Goal: Check status: Check status

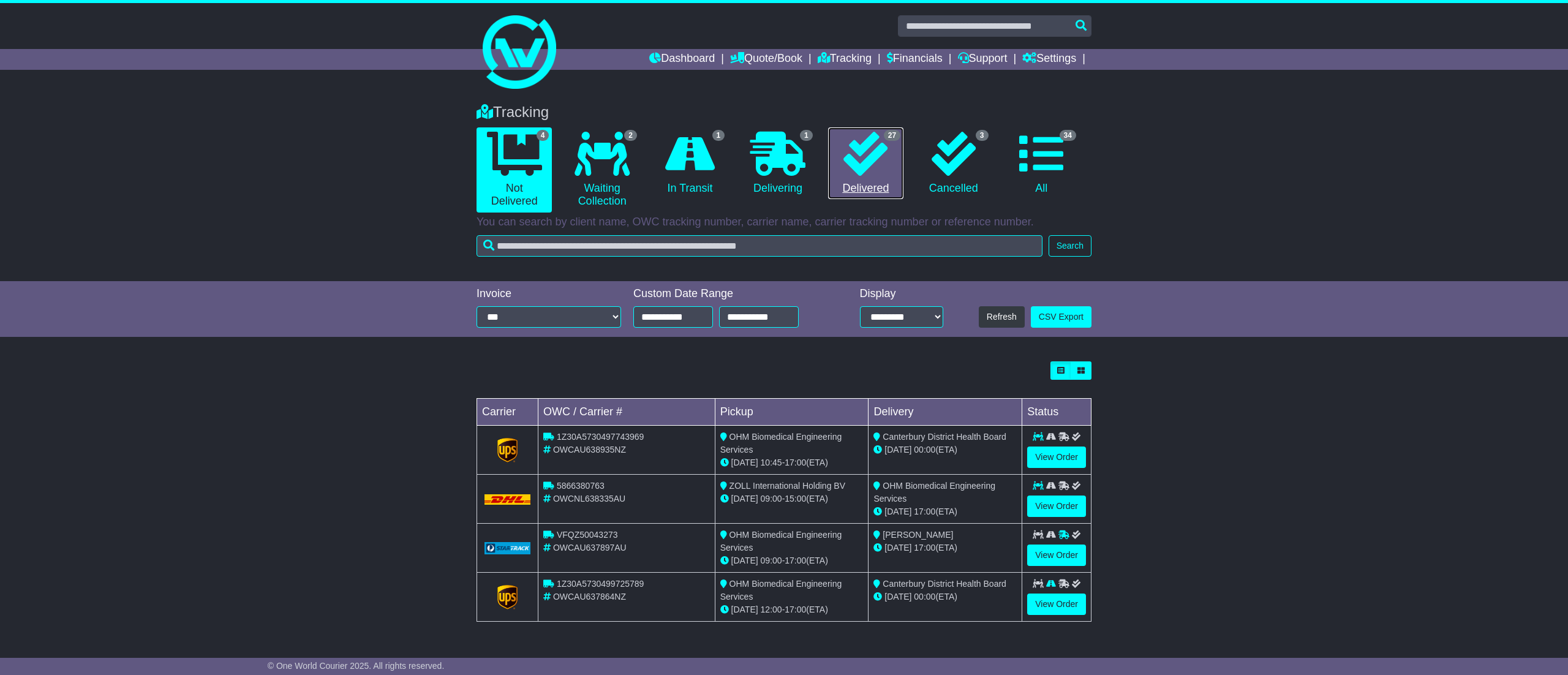
click at [895, 175] on link "27 Delivered" at bounding box center [866, 163] width 75 height 72
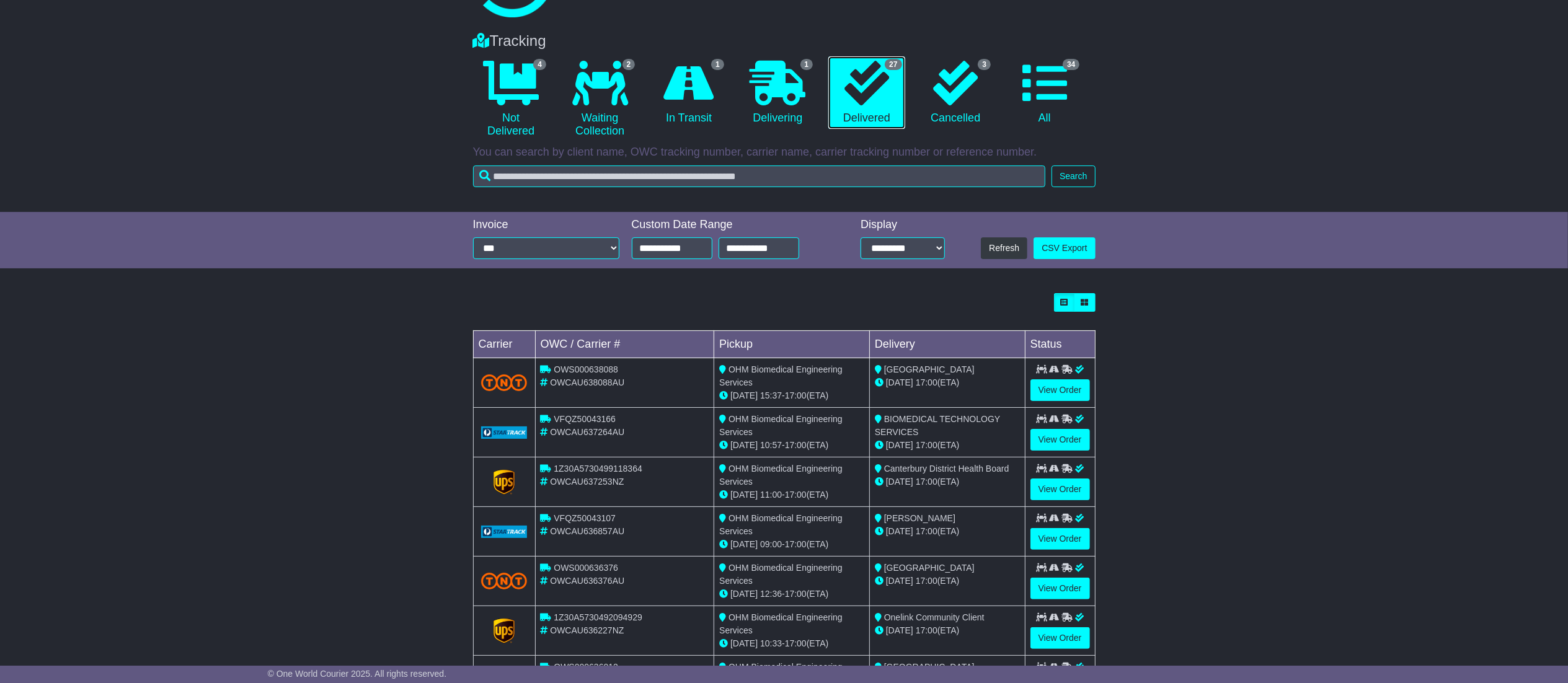
scroll to position [124, 0]
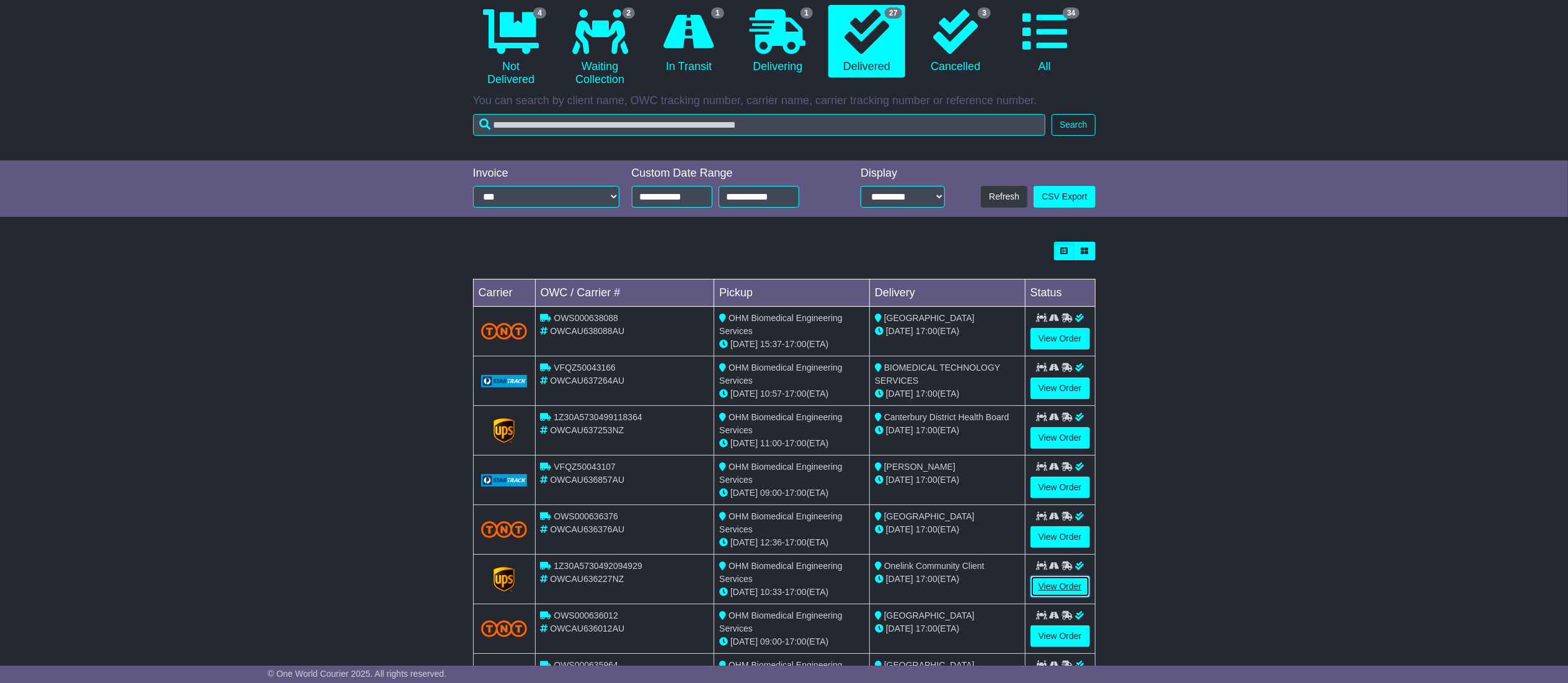
click at [1039, 579] on link "View Order" at bounding box center [1060, 586] width 59 height 21
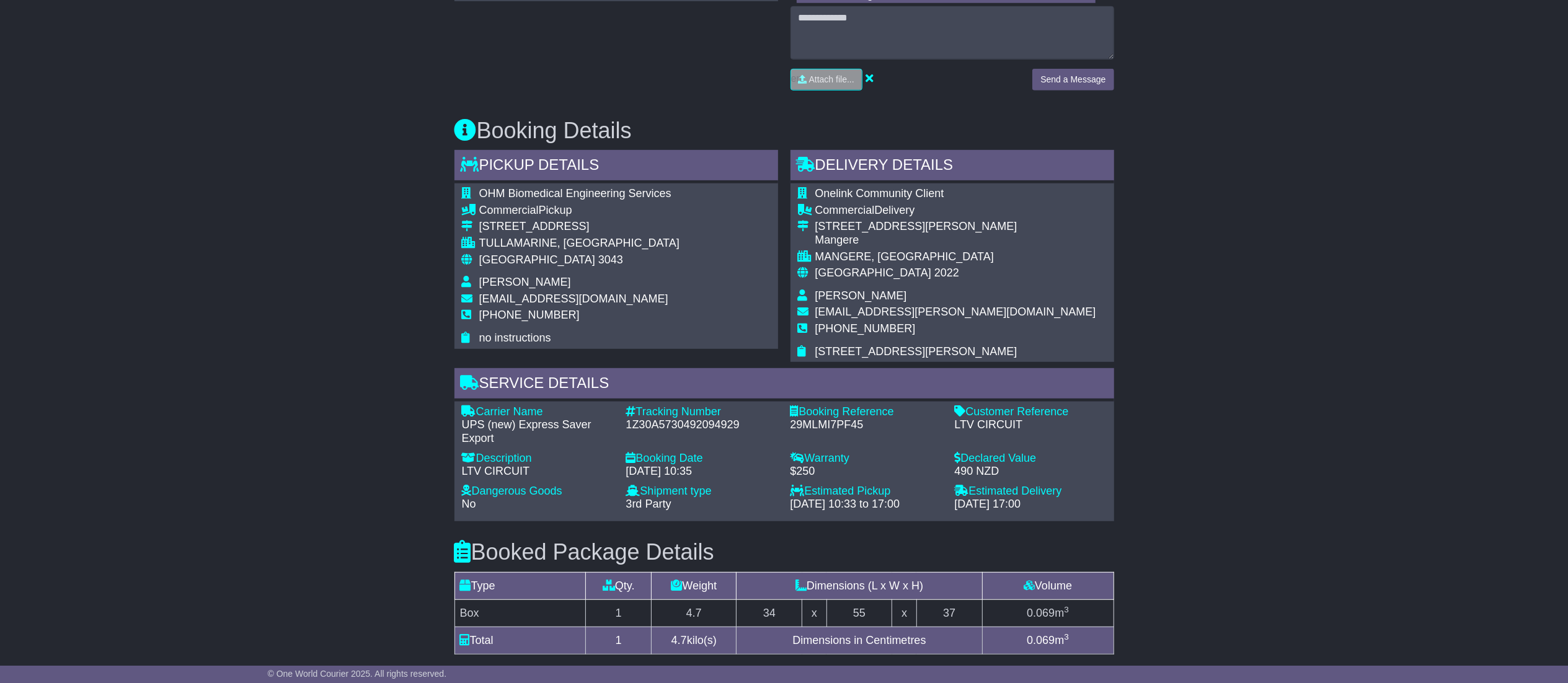
scroll to position [620, 0]
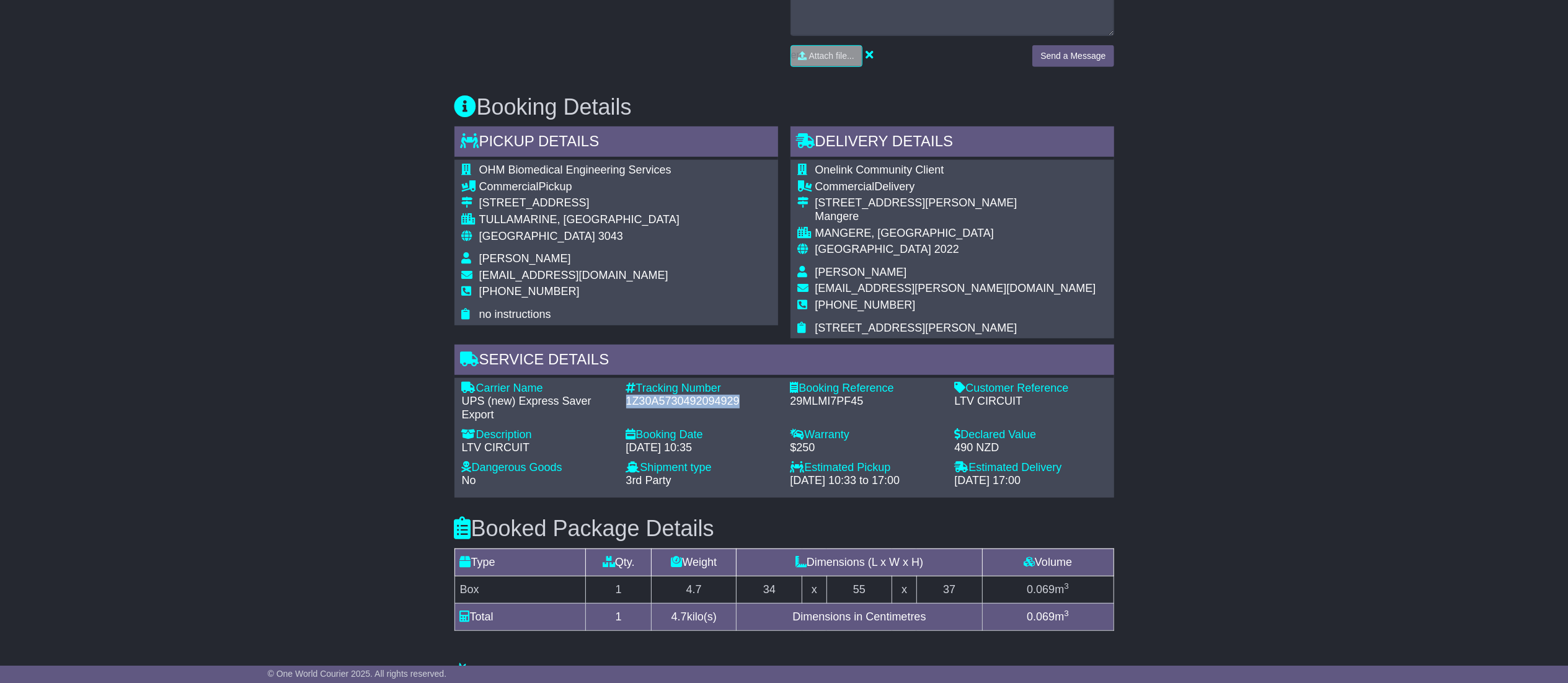
drag, startPoint x: 628, startPoint y: 404, endPoint x: 747, endPoint y: 400, distance: 119.1
click at [747, 400] on div "1Z30A5730492094929" at bounding box center [702, 401] width 152 height 13
copy div "1Z30A5730492094929"
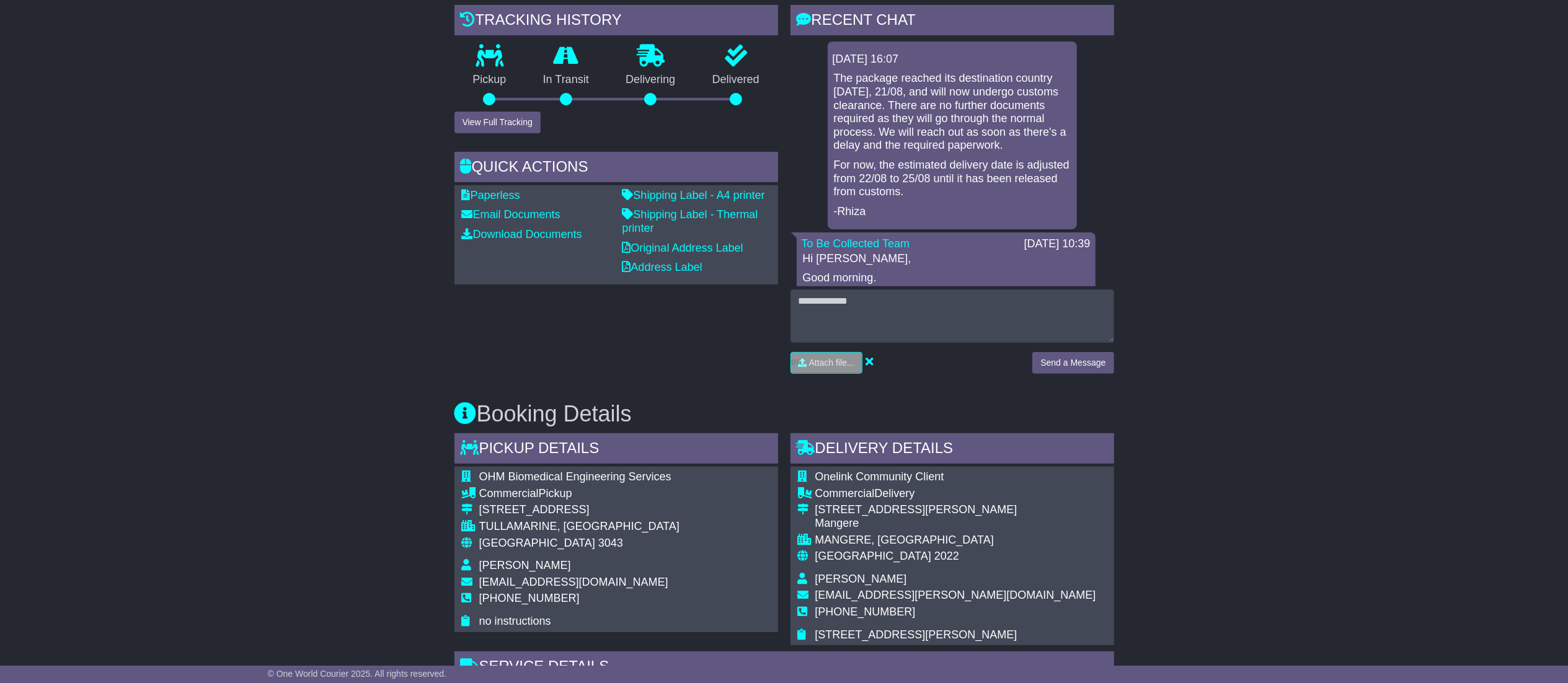
scroll to position [0, 0]
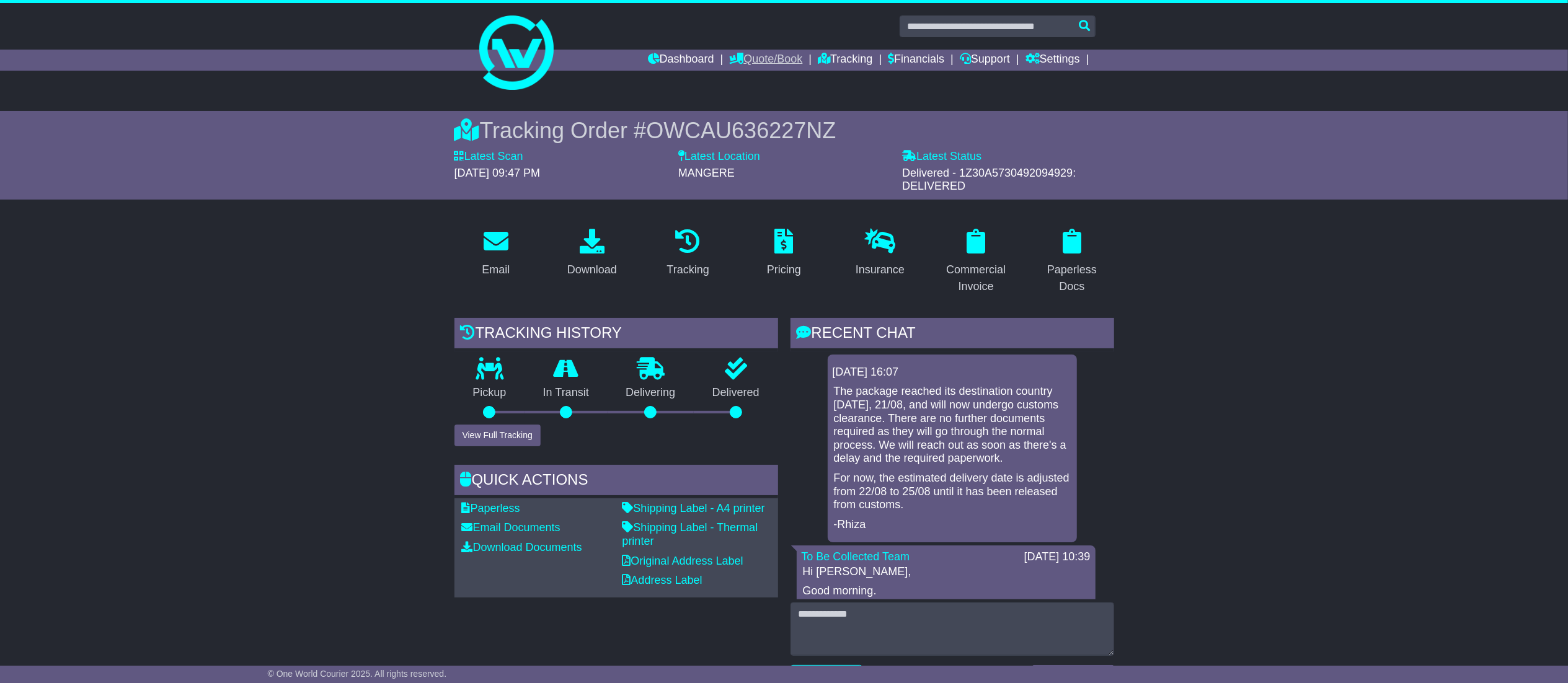
click at [779, 53] on link "Quote/Book" at bounding box center [765, 60] width 73 height 21
click at [844, 52] on link "Tracking" at bounding box center [845, 60] width 55 height 21
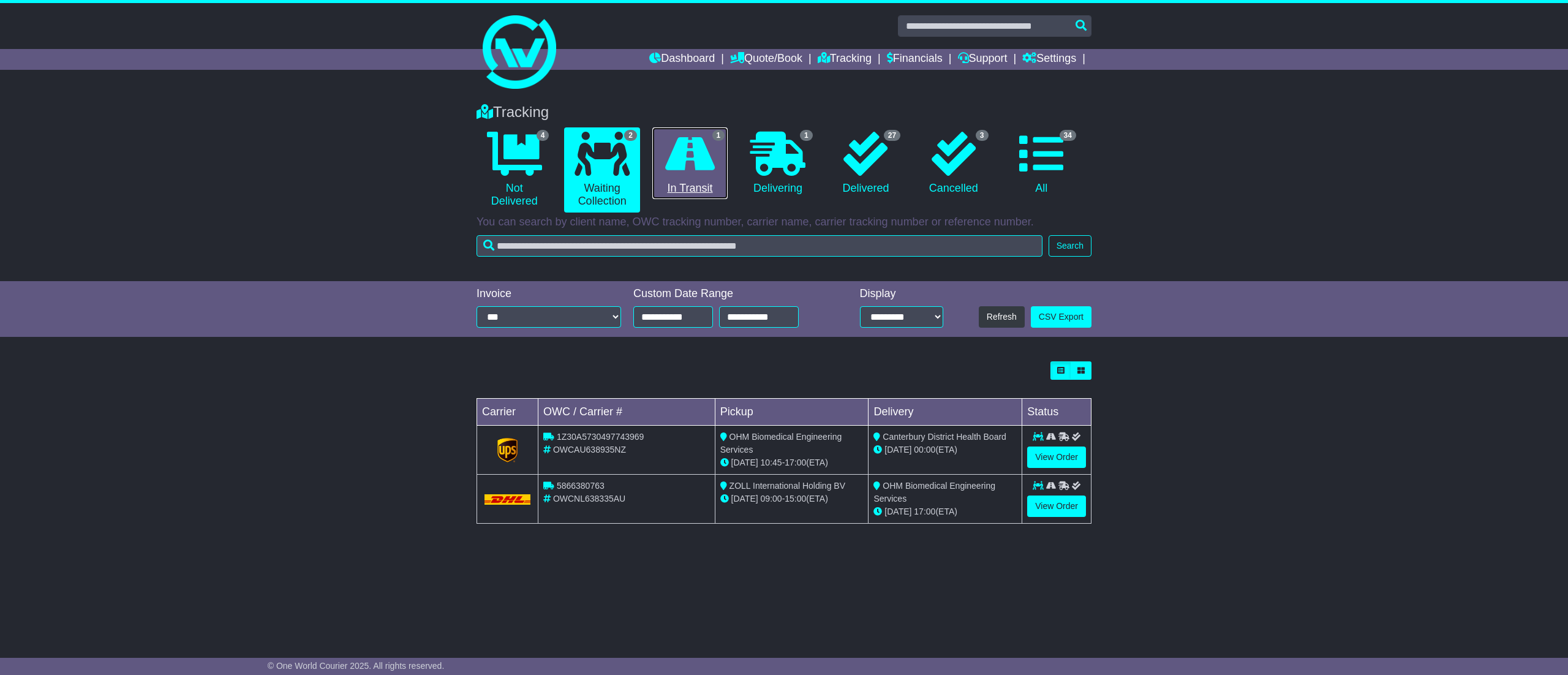
click at [691, 151] on icon at bounding box center [690, 153] width 49 height 44
